Goal: Navigation & Orientation: Find specific page/section

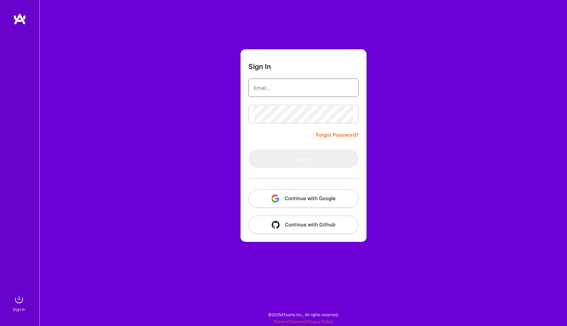
click at [278, 87] on input "email" at bounding box center [304, 87] width 100 height 17
type input "[PERSON_NAME][EMAIL_ADDRESS][PERSON_NAME][DOMAIN_NAME]"
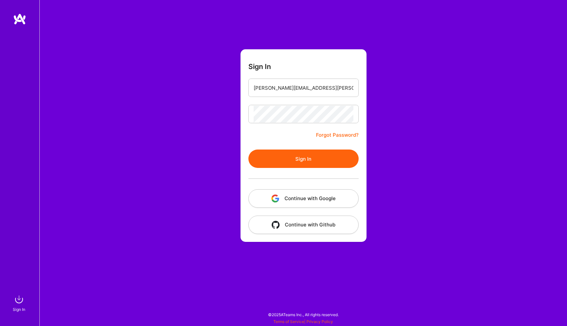
click at [300, 156] on button "Sign In" at bounding box center [304, 158] width 110 height 18
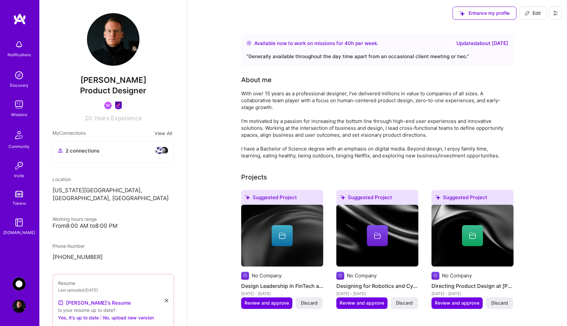
click at [15, 107] on img at bounding box center [18, 104] width 13 height 13
